Goal: Task Accomplishment & Management: Use online tool/utility

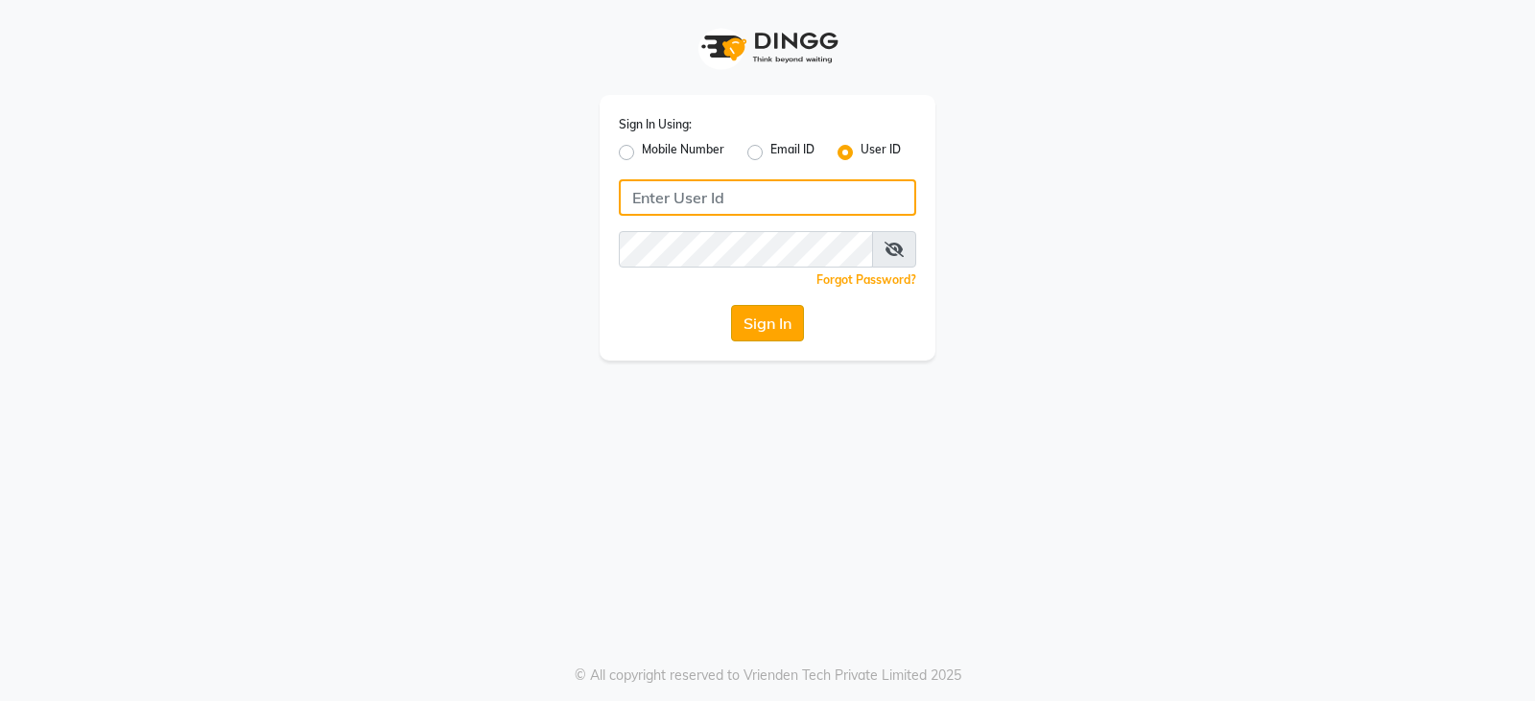
type input "styleonsalon"
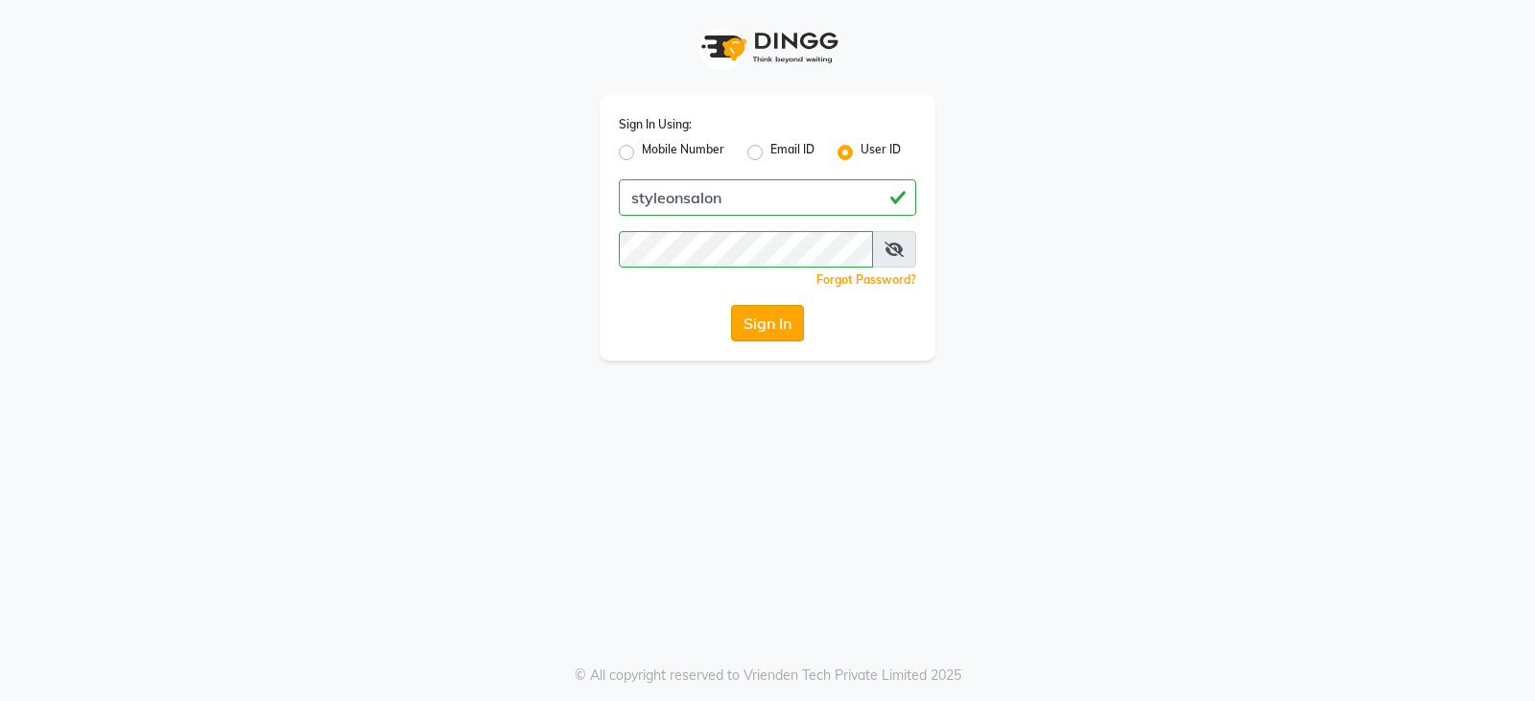
click at [782, 322] on button "Sign In" at bounding box center [767, 323] width 73 height 36
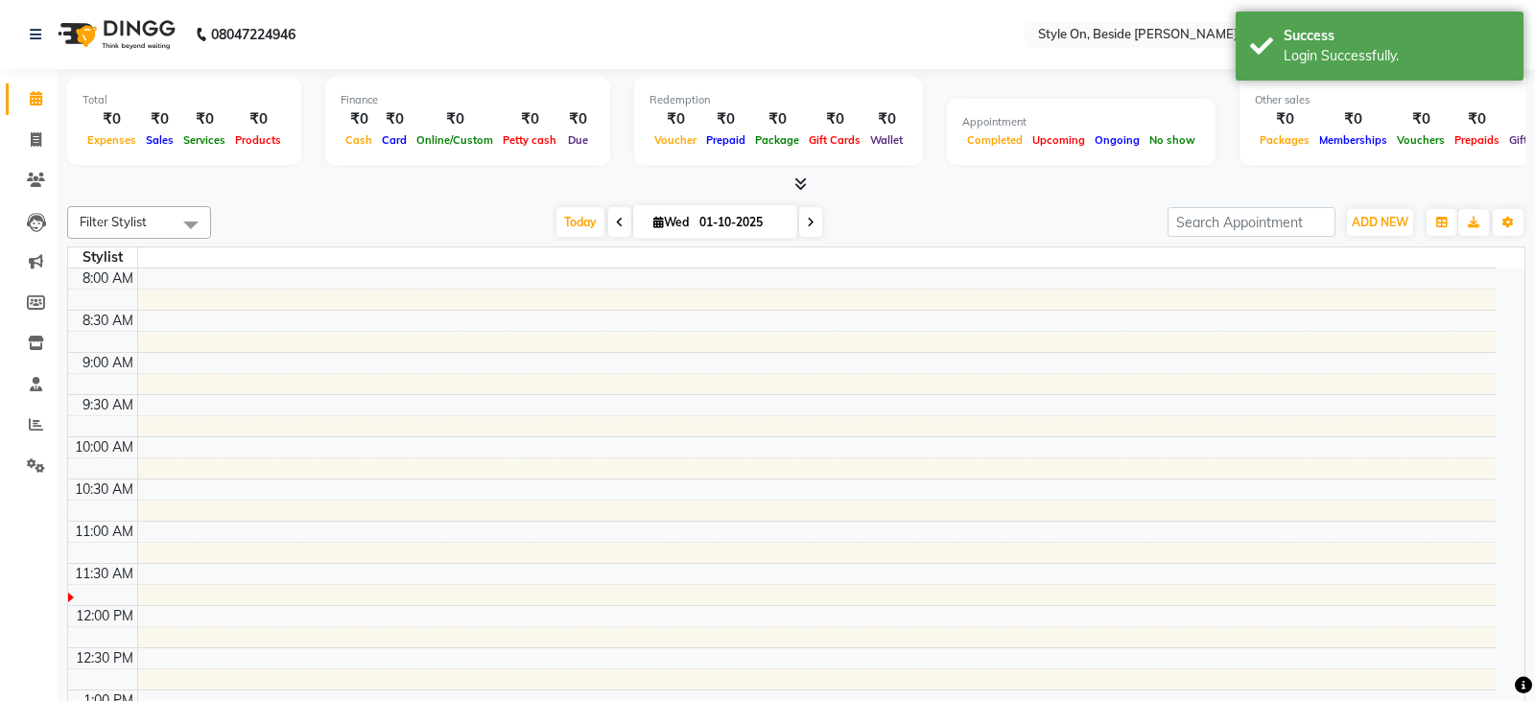
select select "en"
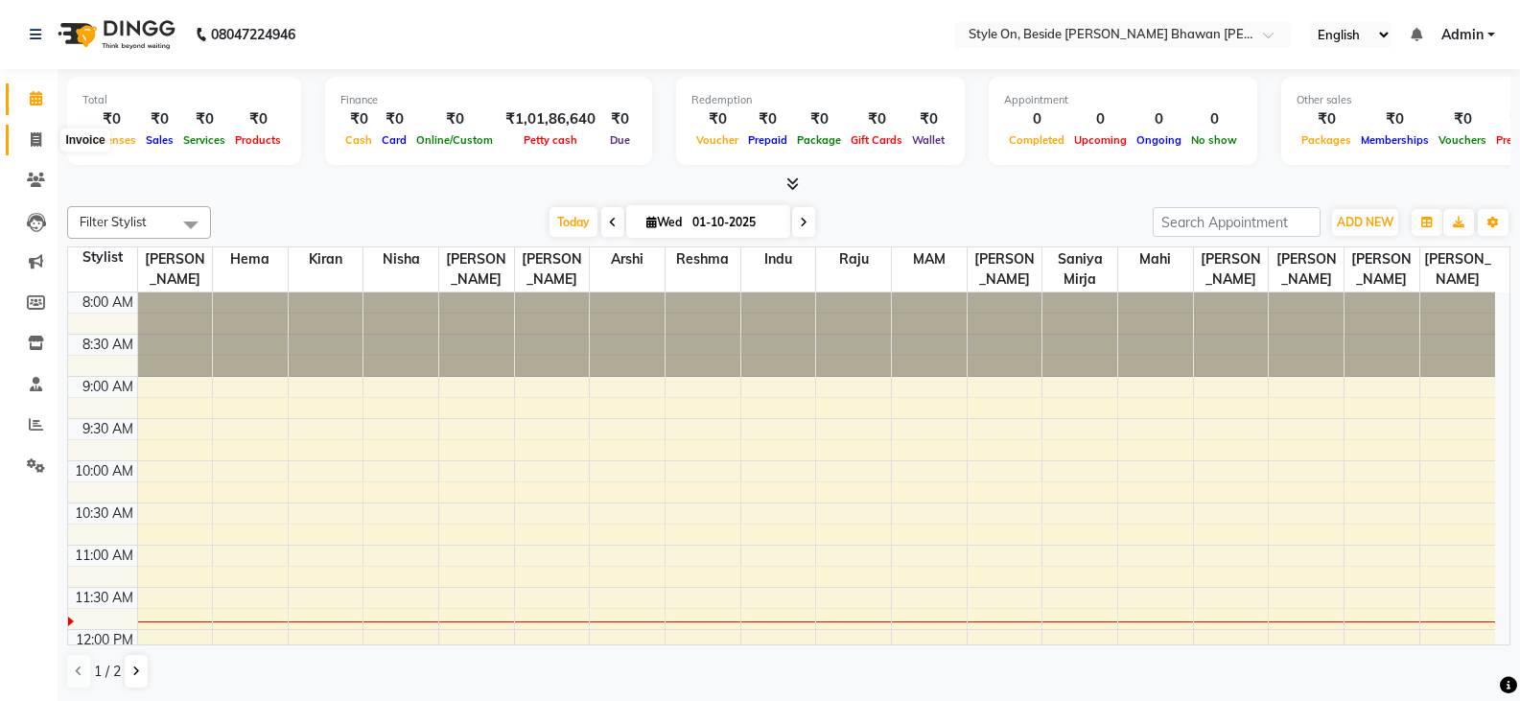
click at [27, 136] on span at bounding box center [36, 140] width 34 height 22
select select "4700"
select select "service"
